Goal: Book appointment/travel/reservation

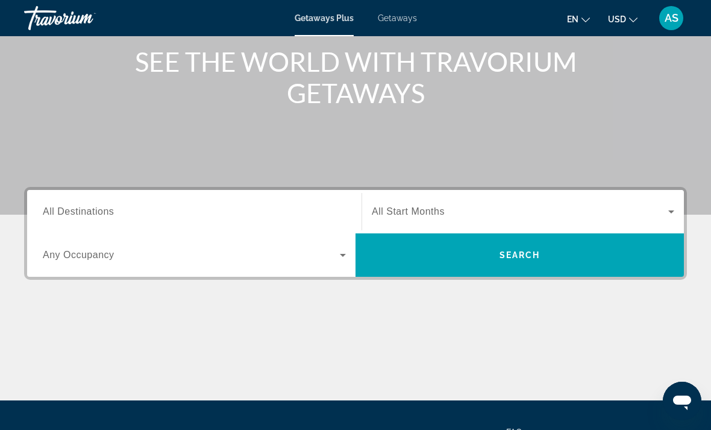
scroll to position [146, 0]
click at [175, 206] on input "Destination All Destinations" at bounding box center [194, 212] width 303 height 14
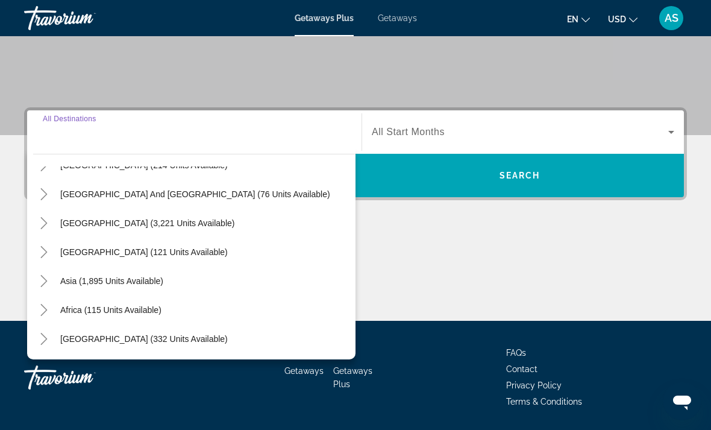
scroll to position [195, 0]
click at [39, 286] on icon "Toggle Asia (1,895 units available)" at bounding box center [44, 281] width 12 height 12
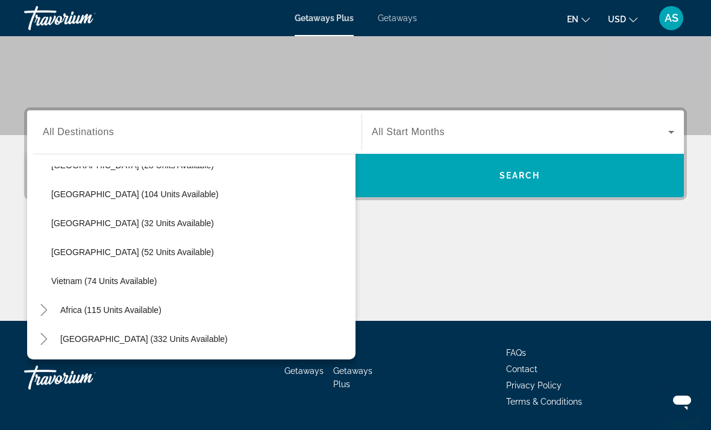
scroll to position [513, 0]
click at [83, 257] on span "Search widget" at bounding box center [200, 251] width 310 height 29
type input "**********"
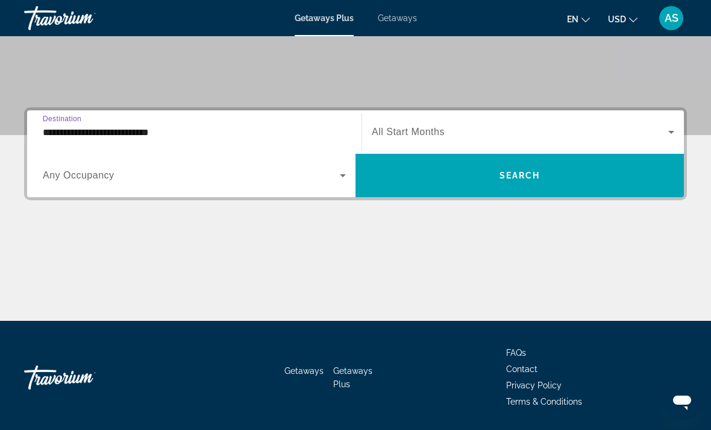
click at [424, 124] on div "Search widget" at bounding box center [523, 132] width 302 height 34
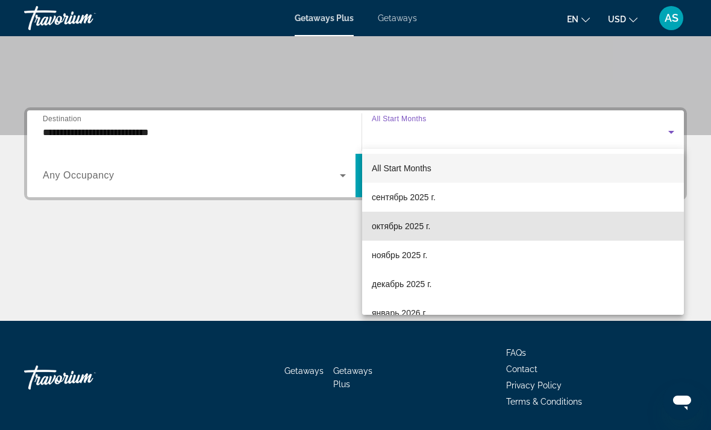
click at [428, 230] on span "октябрь 2025 г." at bounding box center [401, 226] width 58 height 14
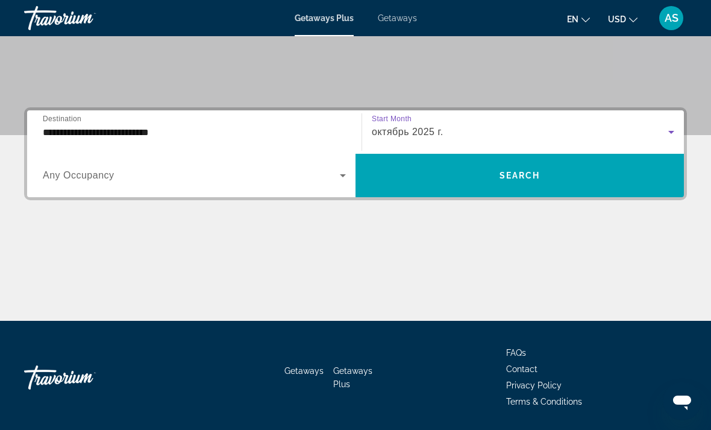
click at [489, 177] on span "Search widget" at bounding box center [519, 175] width 328 height 29
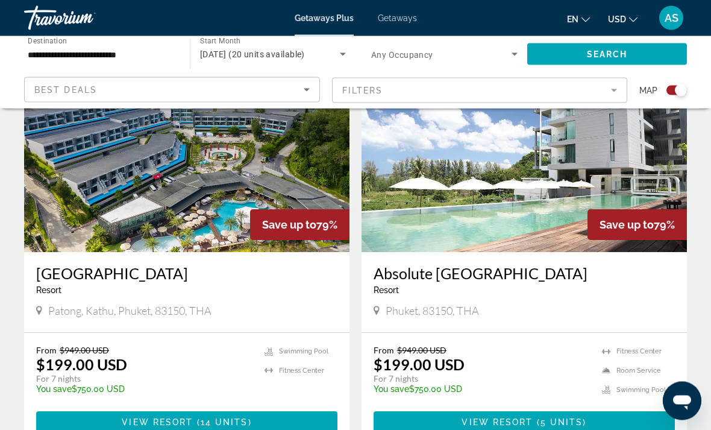
scroll to position [465, 0]
click at [175, 420] on span "View Resort" at bounding box center [157, 422] width 71 height 10
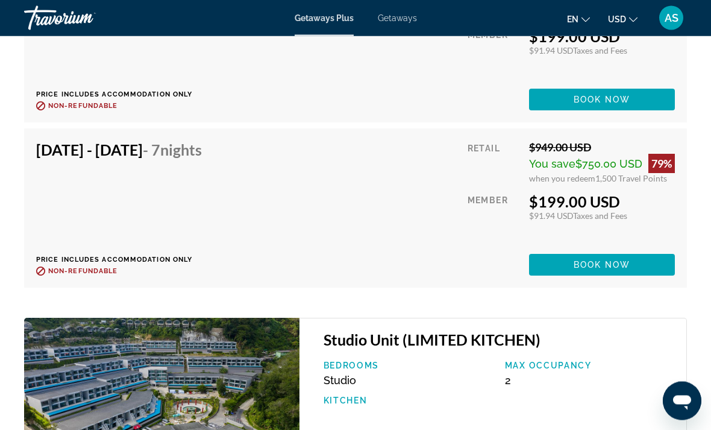
scroll to position [2555, 0]
click at [169, 187] on div "[DATE] - [DATE] - 7 Nights Price includes accommodation only Refundable until :…" at bounding box center [123, 207] width 175 height 135
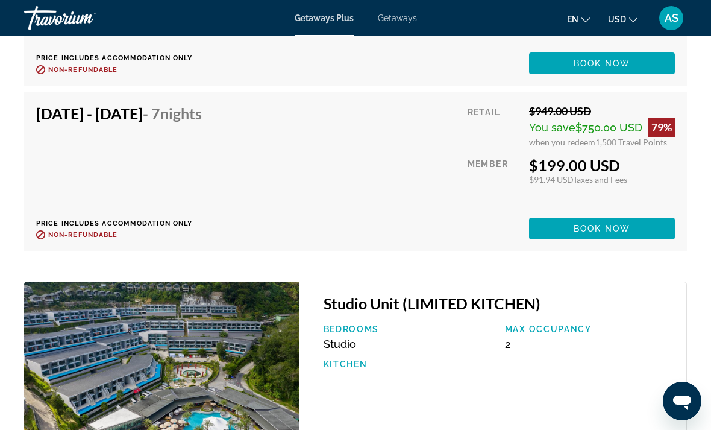
scroll to position [2593, 0]
